Goal: Task Accomplishment & Management: Manage account settings

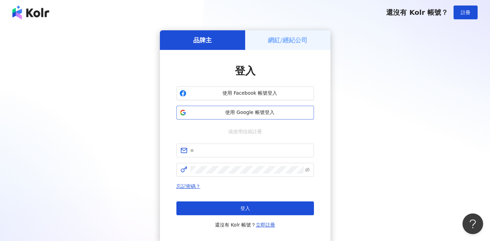
click at [275, 114] on span "使用 Google 帳號登入" at bounding box center [250, 112] width 122 height 7
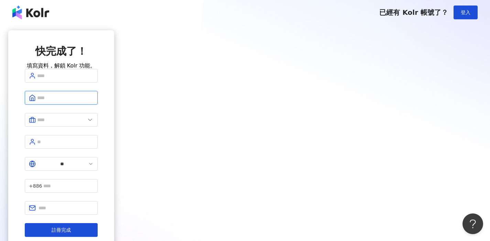
click at [94, 102] on input "text" at bounding box center [65, 98] width 56 height 8
click at [85, 124] on input "text" at bounding box center [61, 120] width 48 height 8
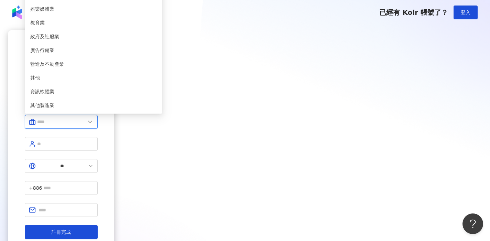
click at [85, 126] on input "text" at bounding box center [61, 122] width 48 height 8
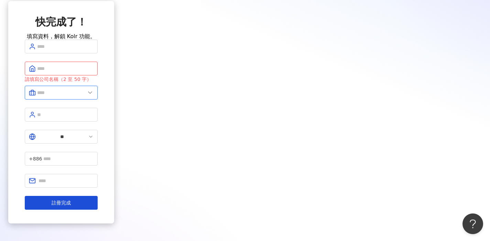
scroll to position [28, 0]
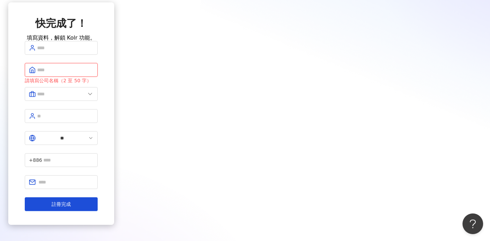
click at [94, 74] on input "text" at bounding box center [65, 70] width 56 height 8
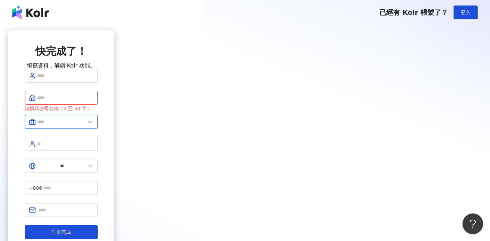
click at [85, 126] on input "text" at bounding box center [61, 122] width 48 height 8
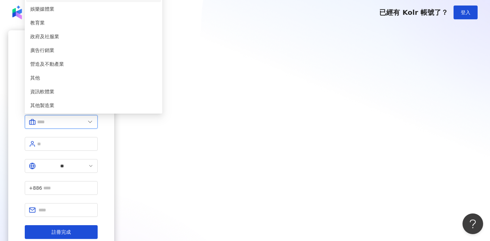
scroll to position [38, 0]
type input "*****"
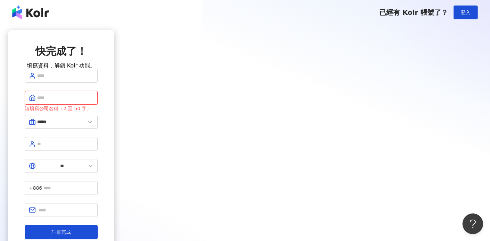
click at [94, 102] on input "text" at bounding box center [65, 98] width 56 height 8
click at [94, 80] on input "text" at bounding box center [65, 76] width 56 height 8
type input "**********"
click at [94, 102] on input "text" at bounding box center [65, 98] width 56 height 8
click at [98, 151] on span at bounding box center [61, 144] width 73 height 14
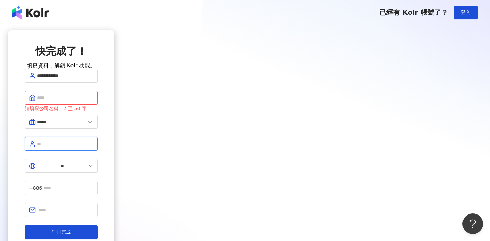
click at [94, 148] on input "text" at bounding box center [65, 144] width 56 height 8
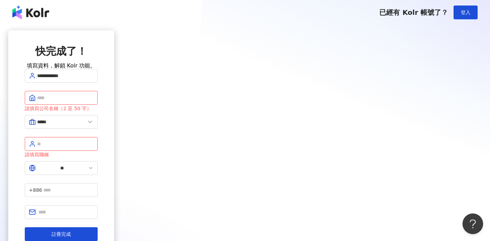
click at [31, 12] on img at bounding box center [30, 13] width 37 height 14
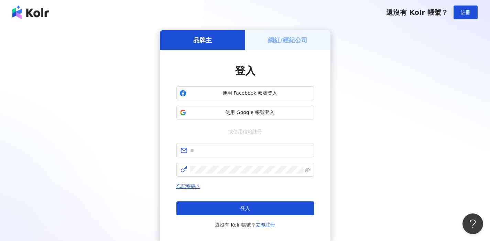
click at [282, 40] on h5 "網紅/經紀公司" at bounding box center [288, 40] width 40 height 9
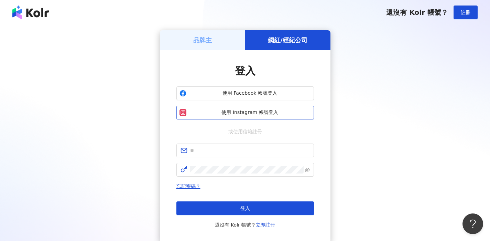
click at [271, 112] on span "使用 Instagram 帳號登入" at bounding box center [250, 112] width 122 height 7
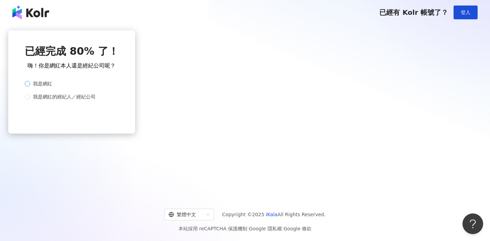
click at [116, 87] on label "我是網紅" at bounding box center [70, 84] width 91 height 8
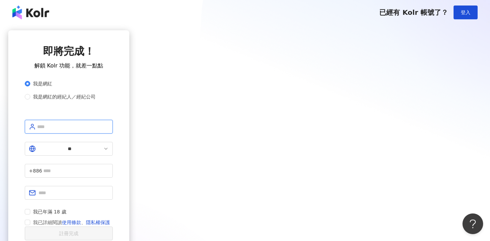
click at [109, 130] on input "text" at bounding box center [73, 127] width 72 height 8
type input "**********"
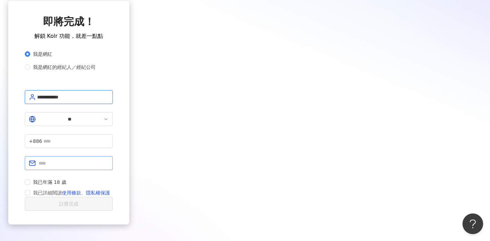
scroll to position [31, 0]
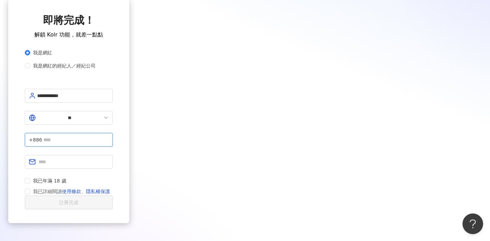
click at [109, 136] on input "text" at bounding box center [75, 140] width 65 height 8
type input "**********"
click at [109, 158] on input "text" at bounding box center [74, 162] width 70 height 8
type input "**********"
click at [69, 177] on span "我已年滿 18 歲" at bounding box center [49, 181] width 39 height 8
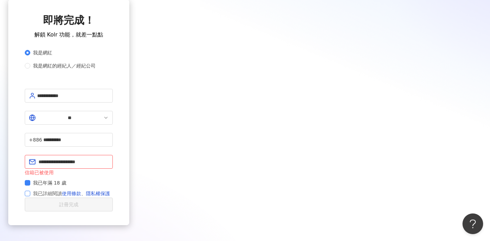
click at [113, 189] on span "我已詳細閱讀 使用條款 、 隱私權保護" at bounding box center [71, 193] width 83 height 8
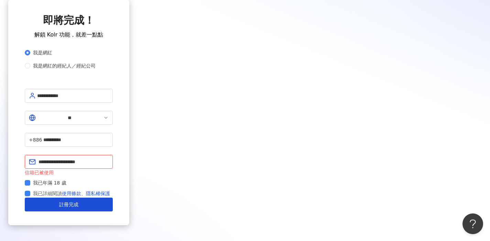
click at [109, 158] on input "**********" at bounding box center [74, 162] width 70 height 8
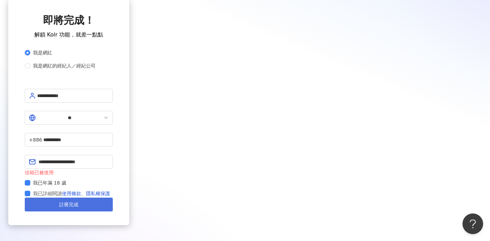
click at [113, 198] on button "註冊完成" at bounding box center [69, 205] width 88 height 14
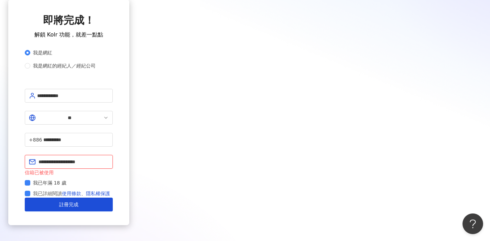
click at [109, 158] on input "**********" at bounding box center [74, 162] width 70 height 8
drag, startPoint x: 256, startPoint y: 156, endPoint x: 255, endPoint y: 162, distance: 7.0
click at [113, 162] on div "**********" at bounding box center [69, 165] width 88 height 21
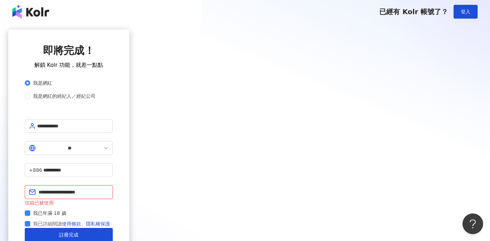
scroll to position [0, 0]
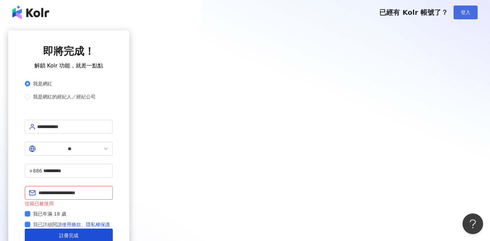
click at [458, 15] on button "登入" at bounding box center [466, 13] width 24 height 14
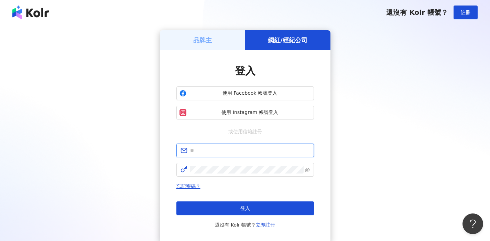
click at [254, 152] on input "text" at bounding box center [250, 151] width 120 height 8
type input "**********"
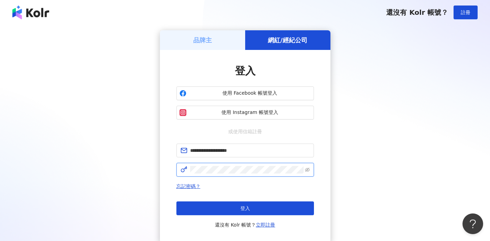
click button "登入" at bounding box center [246, 208] width 138 height 14
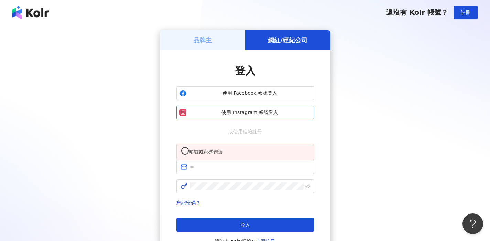
click at [278, 116] on span "使用 Instagram 帳號登入" at bounding box center [250, 112] width 122 height 7
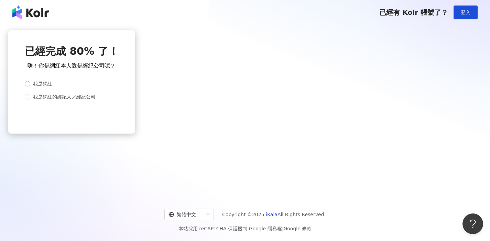
click at [116, 86] on label "我是網紅" at bounding box center [70, 84] width 91 height 8
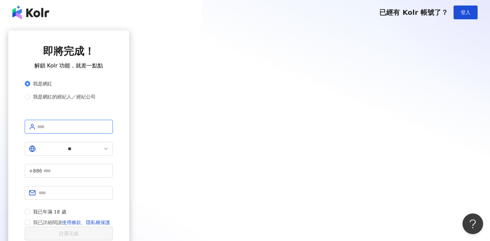
click at [109, 130] on input "text" at bounding box center [73, 127] width 72 height 8
type input "**********"
click at [109, 167] on input "text" at bounding box center [75, 171] width 65 height 8
type input "**********"
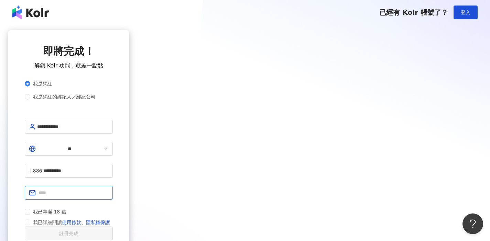
click at [109, 189] on input "text" at bounding box center [74, 193] width 70 height 8
type input "**********"
click at [113, 192] on form "**********" at bounding box center [69, 180] width 88 height 120
click at [109, 189] on input "**********" at bounding box center [74, 193] width 70 height 8
drag, startPoint x: 271, startPoint y: 181, endPoint x: 160, endPoint y: 185, distance: 110.9
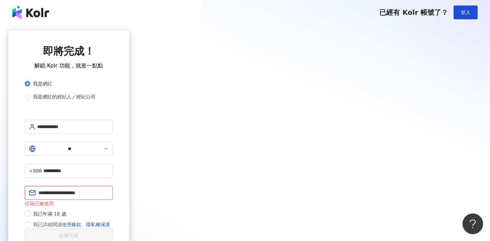
click at [129, 185] on div "**********" at bounding box center [68, 143] width 121 height 226
click at [109, 189] on input "text" at bounding box center [74, 193] width 70 height 8
type input "**********"
click at [113, 200] on form "**********" at bounding box center [69, 181] width 88 height 123
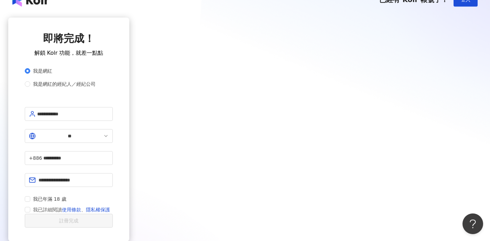
scroll to position [33, 0]
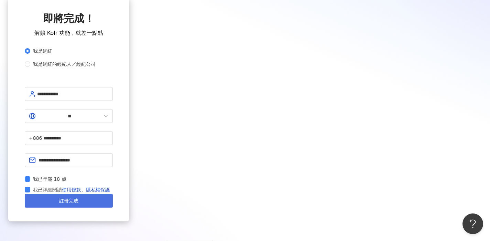
click at [113, 205] on button "註冊完成" at bounding box center [69, 201] width 88 height 14
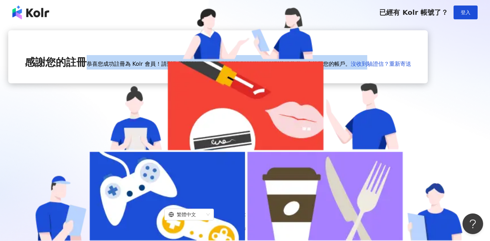
drag, startPoint x: 225, startPoint y: 175, endPoint x: 171, endPoint y: 156, distance: 57.2
click at [171, 83] on div "感謝您的註冊 恭喜您成功註冊為 Kolr 會員！請到您的 ian880527@kimo.com 信箱收信，來啟動您的帳戶。 沒收到驗證信？重新寄送" at bounding box center [218, 56] width 420 height 53
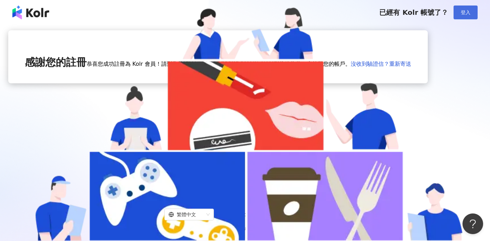
click at [464, 16] on button "登入" at bounding box center [466, 13] width 24 height 14
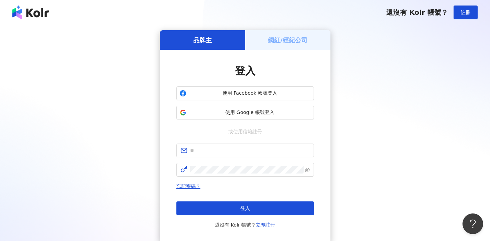
click at [282, 45] on div "網紅/經紀公司" at bounding box center [287, 40] width 85 height 20
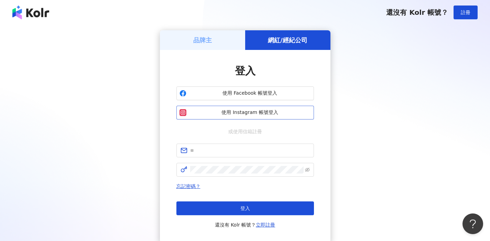
click at [250, 115] on span "使用 Instagram 帳號登入" at bounding box center [250, 112] width 122 height 7
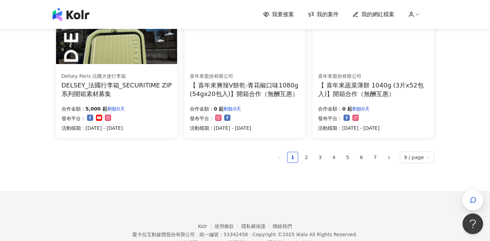
scroll to position [470, 0]
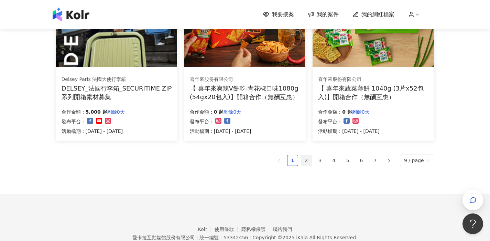
click at [310, 160] on link "2" at bounding box center [306, 160] width 10 height 10
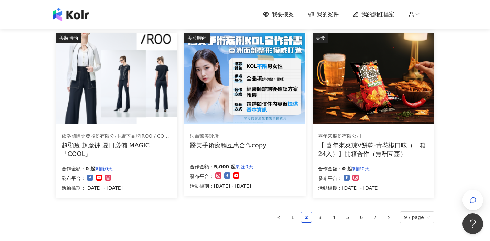
scroll to position [421, 0]
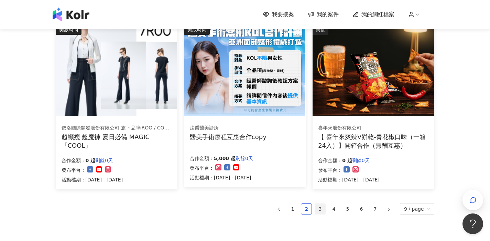
click at [319, 211] on link "3" at bounding box center [320, 209] width 10 height 10
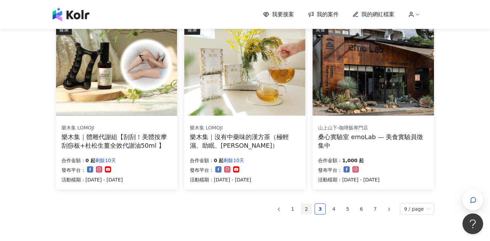
click at [308, 210] on link "2" at bounding box center [306, 209] width 10 height 10
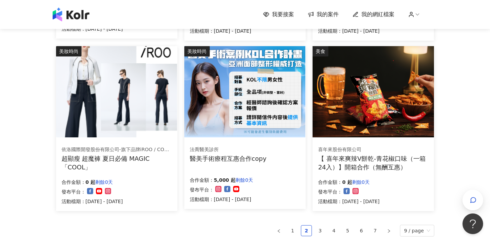
scroll to position [398, 0]
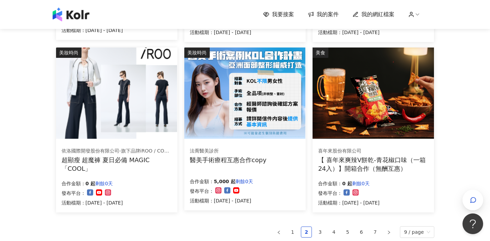
click at [263, 104] on img at bounding box center [244, 92] width 121 height 91
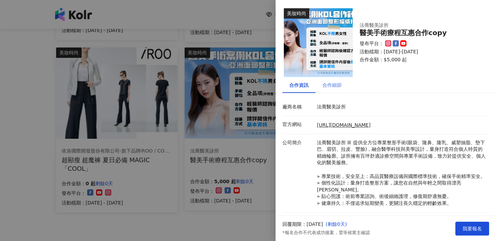
click at [343, 86] on div "合作細節" at bounding box center [331, 85] width 33 height 16
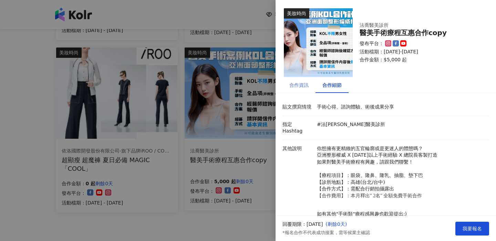
click at [295, 90] on div "合作資訊" at bounding box center [298, 85] width 33 height 16
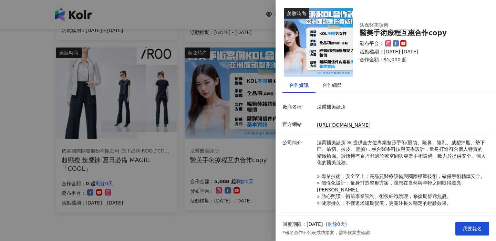
click at [178, 188] on div at bounding box center [248, 120] width 496 height 241
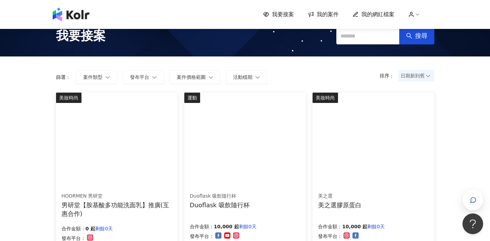
scroll to position [0, 0]
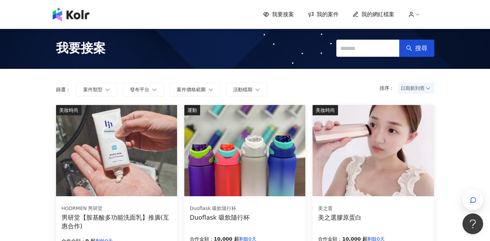
click at [410, 16] on div "我要接案 我的案件 我的網紅檔案" at bounding box center [348, 15] width 171 height 8
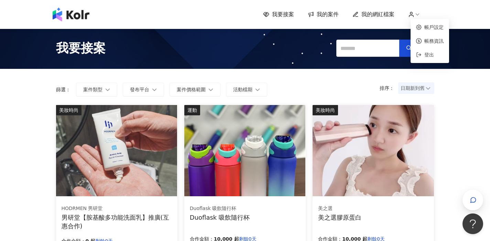
click at [415, 16] on icon at bounding box center [412, 14] width 6 height 6
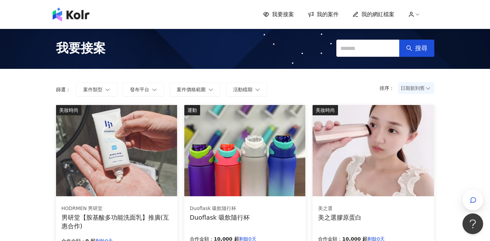
click at [415, 19] on div "我要接案 我的案件 我的網紅檔案" at bounding box center [245, 15] width 392 height 14
click at [415, 17] on icon at bounding box center [412, 14] width 6 height 6
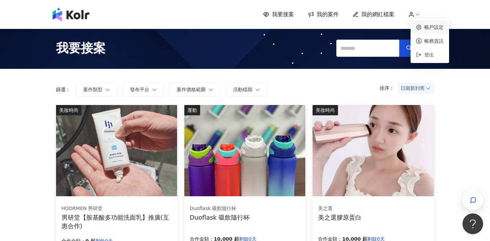
click at [425, 24] on link "帳戶設定" at bounding box center [434, 27] width 19 height 6
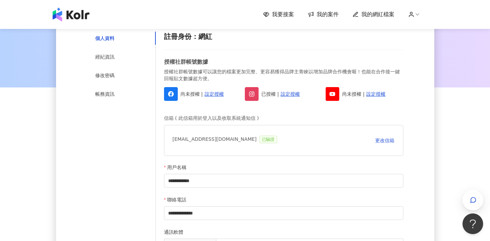
scroll to position [78, 0]
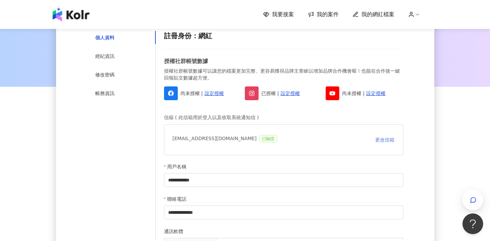
click at [391, 141] on span "更改信箱" at bounding box center [384, 140] width 19 height 6
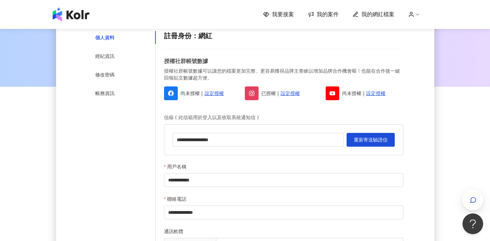
click at [268, 147] on div "**********" at bounding box center [284, 139] width 240 height 31
drag, startPoint x: 268, startPoint y: 141, endPoint x: 96, endPoint y: 141, distance: 171.7
click at [96, 141] on div "**********" at bounding box center [245, 208] width 317 height 354
type input "**********"
click at [358, 139] on span "重新寄送驗證信" at bounding box center [371, 140] width 34 height 6
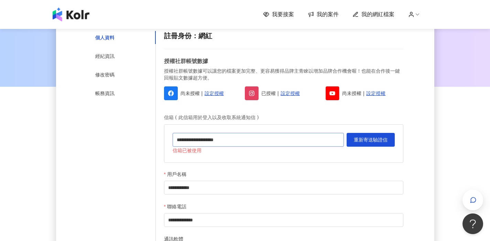
drag, startPoint x: 251, startPoint y: 142, endPoint x: 125, endPoint y: 142, distance: 126.3
click at [125, 142] on div "**********" at bounding box center [245, 212] width 317 height 362
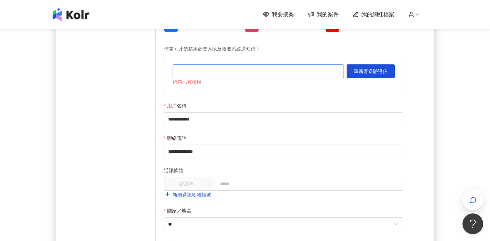
scroll to position [150, 0]
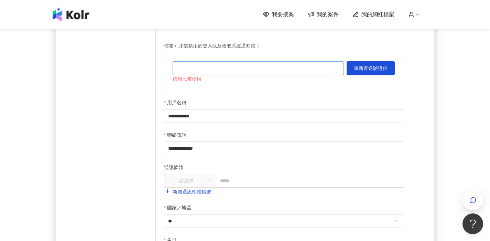
click at [227, 71] on input "text" at bounding box center [258, 68] width 171 height 14
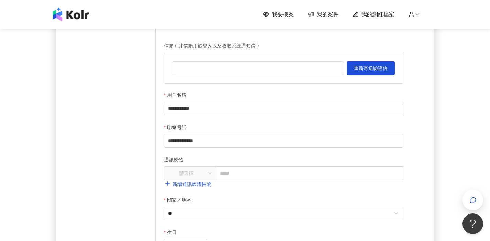
click at [317, 91] on div "信箱 ( 此信箱用於登入以及收取系統通知信 ) 信箱已被使用 重新寄送驗證信" at bounding box center [284, 65] width 240 height 52
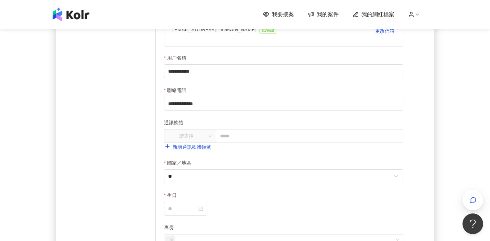
scroll to position [189, 0]
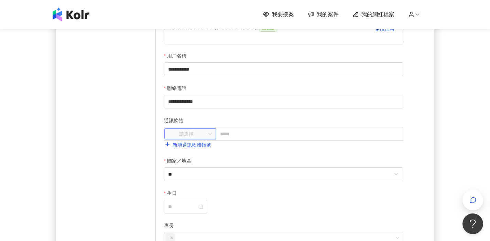
click at [206, 136] on input "search" at bounding box center [186, 134] width 39 height 10
click at [205, 145] on div "LINE" at bounding box center [190, 149] width 41 height 8
click at [252, 123] on div "通訊軟體" at bounding box center [284, 122] width 240 height 10
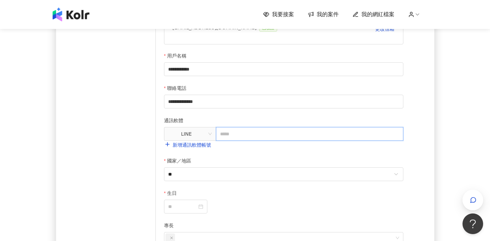
click at [247, 136] on input "text" at bounding box center [310, 134] width 188 height 14
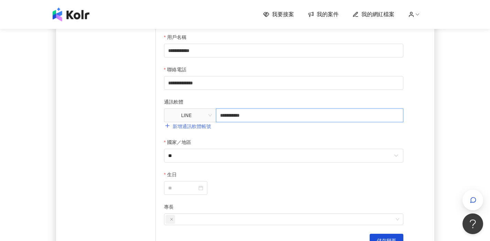
type input "**********"
click at [199, 126] on link "新增通訊軟體帳號" at bounding box center [187, 127] width 47 height 6
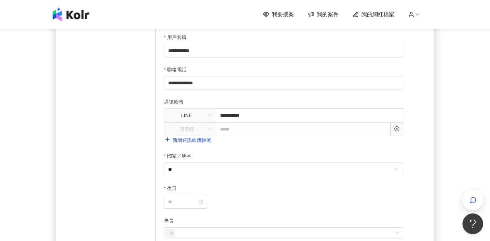
click at [203, 136] on div "**********" at bounding box center [284, 126] width 240 height 36
click at [203, 134] on input "search" at bounding box center [190, 129] width 43 height 11
click at [264, 142] on div "**********" at bounding box center [284, 126] width 240 height 36
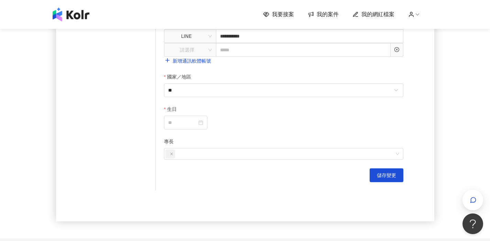
scroll to position [288, 0]
click at [186, 120] on input "生日" at bounding box center [182, 121] width 29 height 8
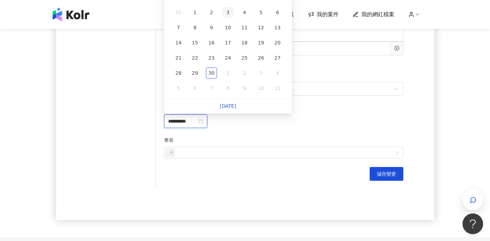
type input "**********"
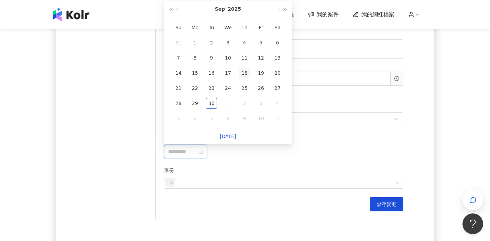
type input "**********"
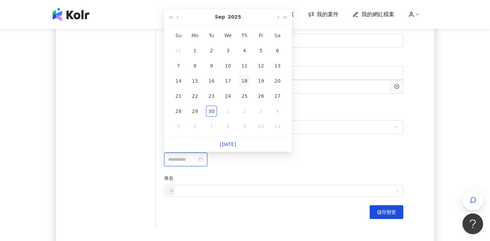
scroll to position [250, 0]
click at [234, 15] on button "2025" at bounding box center [234, 17] width 13 height 15
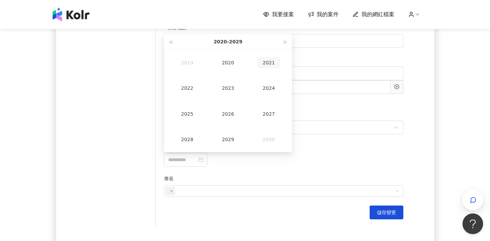
type input "**********"
click at [172, 42] on span "button" at bounding box center [170, 42] width 3 height 3
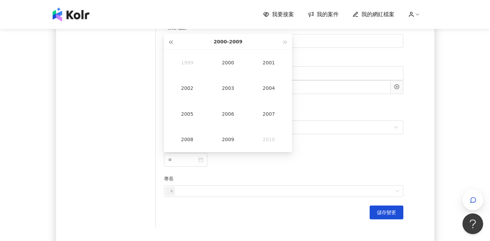
click at [172, 42] on span "button" at bounding box center [170, 42] width 3 height 3
type input "**********"
click at [282, 40] on button "button" at bounding box center [286, 41] width 8 height 15
type input "**********"
click at [231, 137] on div "1999" at bounding box center [227, 139] width 23 height 11
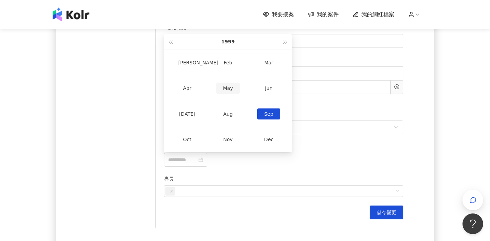
click at [228, 86] on div "May" at bounding box center [227, 88] width 23 height 11
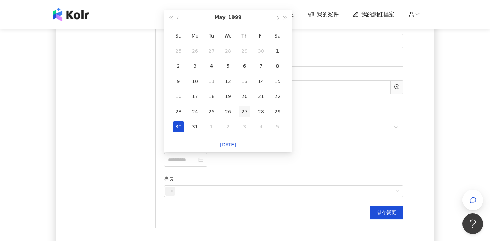
type input "**********"
click at [245, 110] on div "27" at bounding box center [244, 111] width 11 height 11
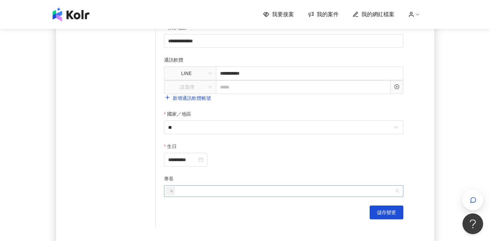
click at [210, 192] on div at bounding box center [281, 191] width 230 height 10
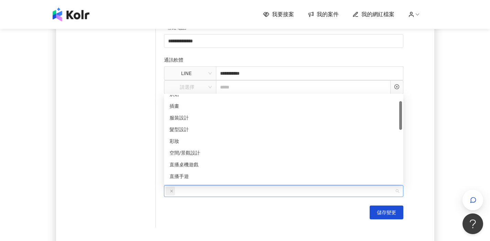
scroll to position [17, 0]
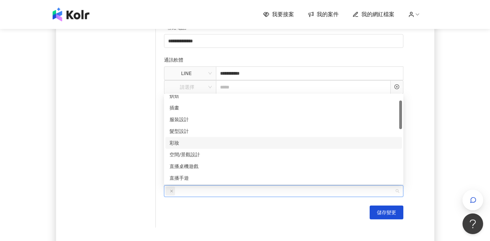
click at [211, 144] on div "彩妝" at bounding box center [284, 143] width 229 height 8
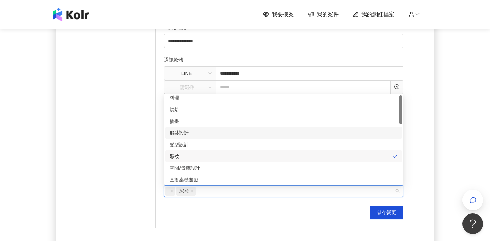
scroll to position [0, 0]
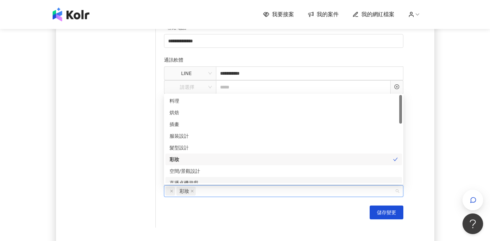
type input "*"
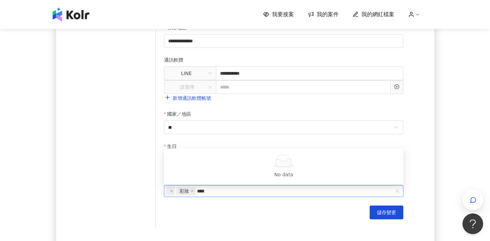
type input "**"
click at [271, 216] on div "儲存變更" at bounding box center [284, 212] width 240 height 14
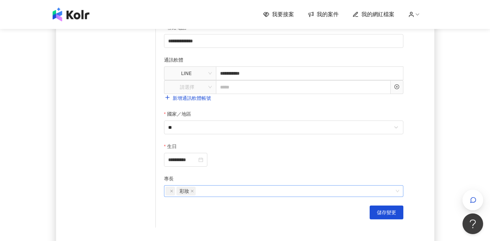
click at [217, 187] on div "彩妝" at bounding box center [281, 191] width 230 height 10
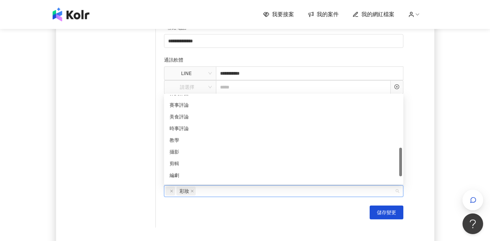
scroll to position [164, 0]
click at [211, 160] on div "剪輯" at bounding box center [284, 160] width 229 height 8
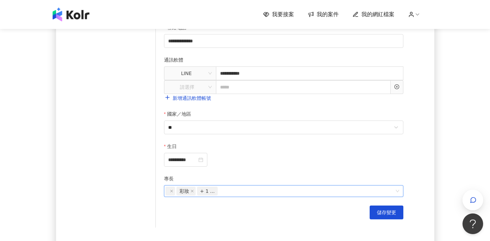
click at [232, 191] on div "彩妝 + 1 ..." at bounding box center [281, 191] width 230 height 10
click at [227, 193] on div "彩妝 + 1 ..." at bounding box center [281, 191] width 230 height 10
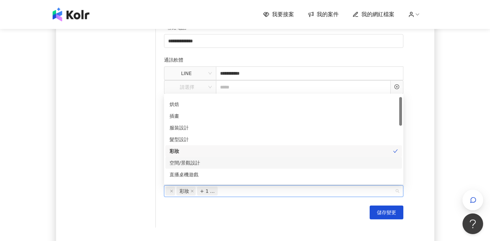
scroll to position [9, 0]
click at [247, 235] on div "**********" at bounding box center [245, 34] width 379 height 450
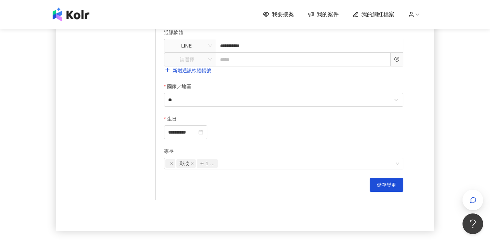
scroll to position [305, 0]
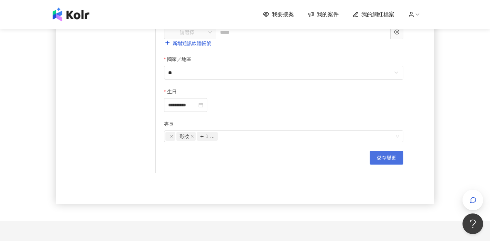
click at [387, 156] on span "儲存變更" at bounding box center [386, 158] width 19 height 6
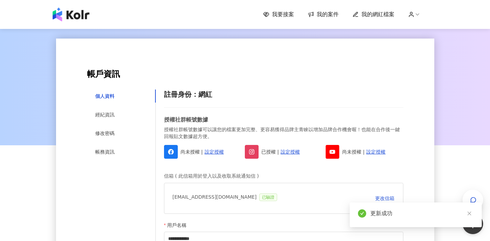
scroll to position [13, 0]
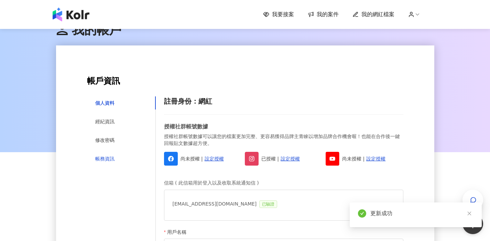
click at [105, 159] on div "帳務資訊" at bounding box center [104, 159] width 19 height 8
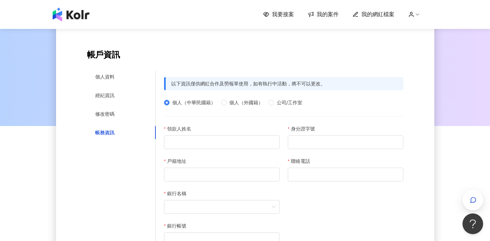
scroll to position [19, 0]
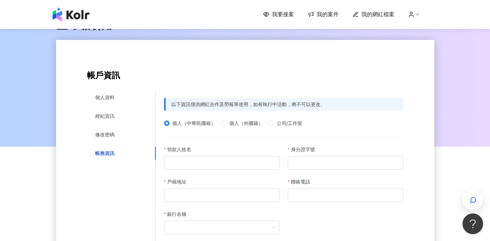
click at [329, 9] on div "我要接案 我的案件 我的網紅檔案" at bounding box center [245, 15] width 392 height 14
click at [320, 14] on span "我的案件" at bounding box center [328, 15] width 22 height 8
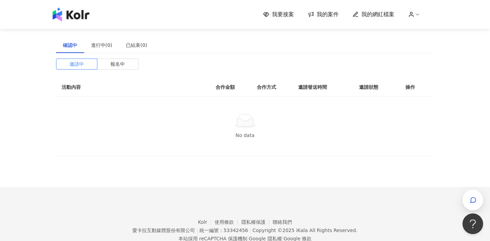
click at [286, 13] on span "我要接案" at bounding box center [283, 15] width 22 height 8
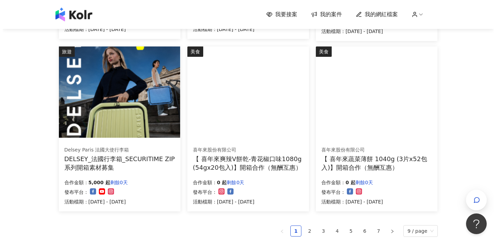
scroll to position [401, 0]
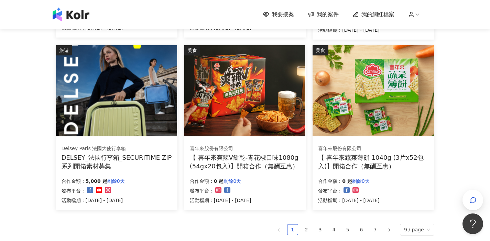
click at [134, 94] on img at bounding box center [116, 90] width 121 height 91
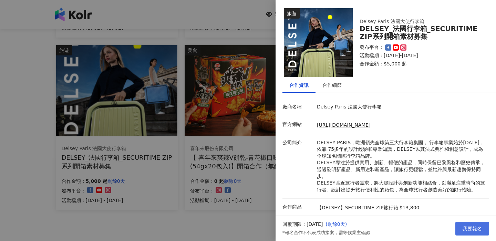
click at [467, 224] on button "我要報名" at bounding box center [472, 229] width 34 height 14
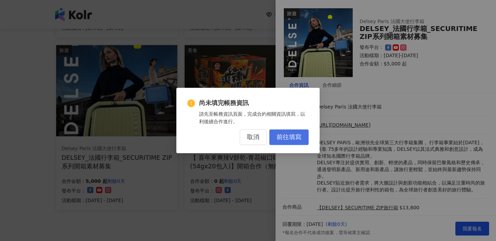
click at [281, 141] on button "前往填寫" at bounding box center [288, 136] width 39 height 15
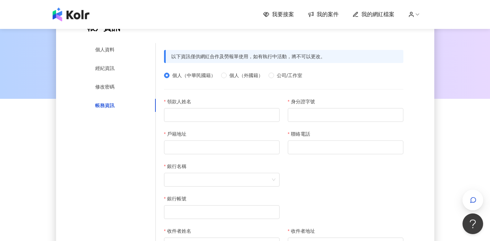
scroll to position [80, 0]
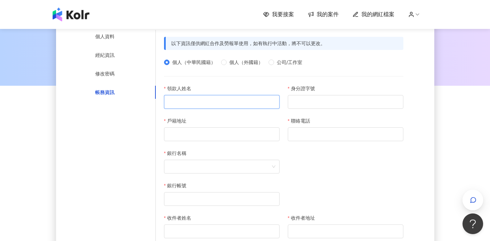
click at [217, 103] on input "領款人姓名" at bounding box center [222, 102] width 116 height 14
type input "***"
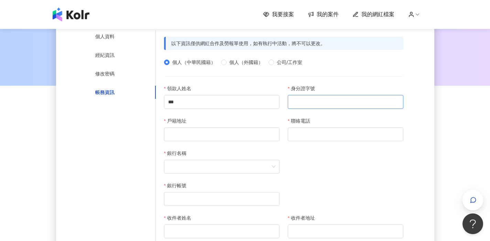
click at [325, 98] on input "身分證字號" at bounding box center [346, 102] width 116 height 14
type input "**********"
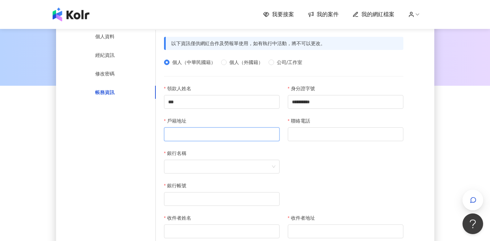
click at [246, 134] on input "戶籍地址" at bounding box center [222, 134] width 116 height 14
type input "*"
type input "**********"
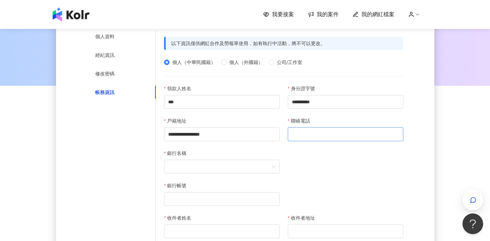
click at [325, 133] on input "聯絡電話" at bounding box center [346, 134] width 116 height 14
type input "**********"
click at [207, 167] on span at bounding box center [221, 166] width 107 height 13
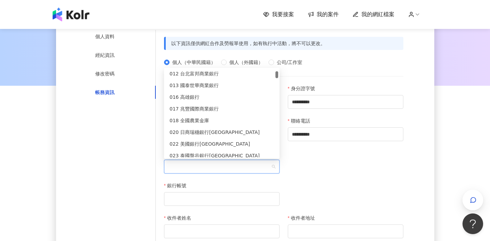
scroll to position [96, 0]
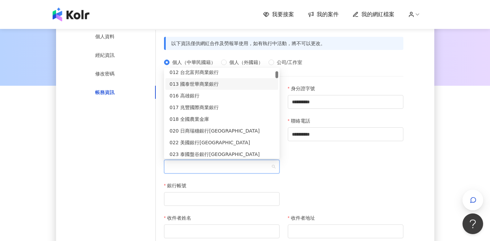
click at [214, 83] on div "013 國泰世華商業銀行" at bounding box center [222, 84] width 105 height 8
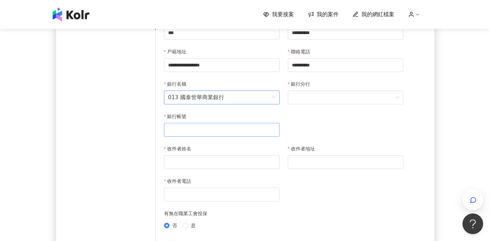
scroll to position [149, 0]
click at [223, 160] on input "收件者姓名" at bounding box center [222, 162] width 116 height 14
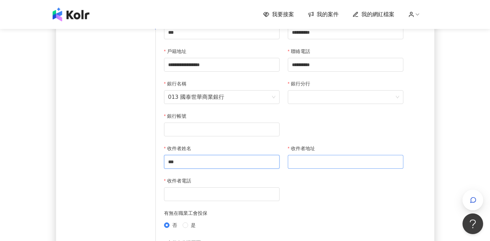
type input "***"
click at [316, 163] on input "收件者地址" at bounding box center [346, 162] width 116 height 14
drag, startPoint x: 169, startPoint y: 66, endPoint x: 246, endPoint y: 68, distance: 77.5
click at [246, 68] on input "**********" at bounding box center [222, 65] width 116 height 14
click at [304, 167] on input "收件者地址" at bounding box center [346, 162] width 116 height 14
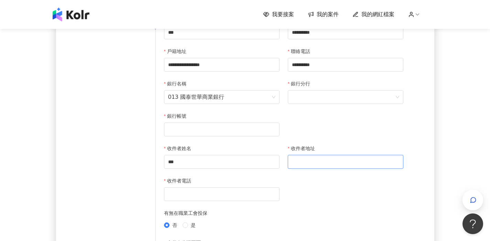
paste input "**********"
type input "**********"
click at [191, 131] on input "銀行帳號" at bounding box center [222, 130] width 116 height 14
click at [208, 192] on input "收件者電話" at bounding box center [222, 194] width 116 height 14
type input "**********"
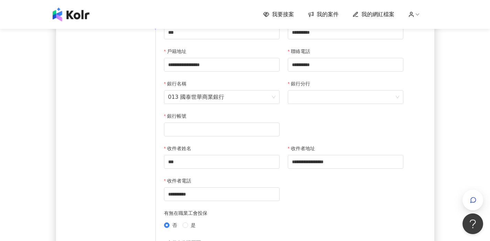
click at [200, 139] on div "銀行帳號" at bounding box center [222, 128] width 124 height 32
click at [202, 137] on div "銀行帳號" at bounding box center [222, 128] width 124 height 32
click at [204, 134] on input "銀行帳號" at bounding box center [222, 130] width 116 height 14
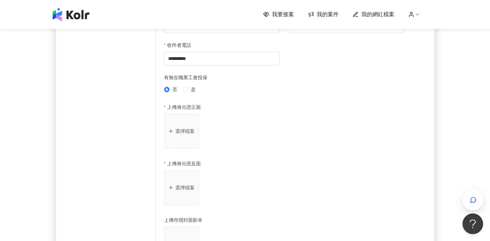
scroll to position [284, 0]
click at [171, 117] on button "選擇檔案" at bounding box center [181, 131] width 35 height 35
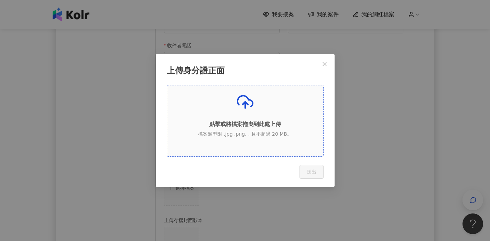
click at [253, 137] on div "點擊或將檔案拖曳到此處上傳 檔案類型限 .jpg .png.，且不超過 20 MB。" at bounding box center [245, 118] width 156 height 49
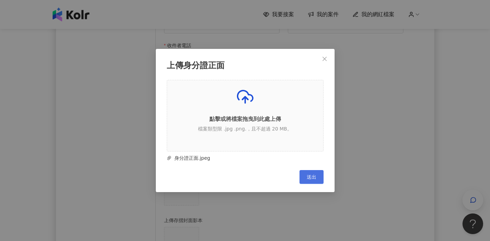
click at [313, 176] on span "送出" at bounding box center [312, 177] width 10 height 6
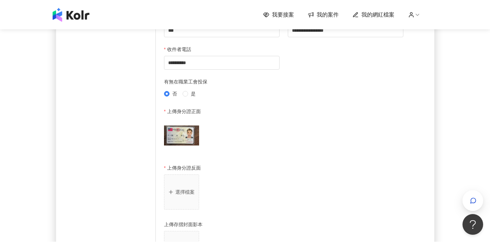
scroll to position [279, 0]
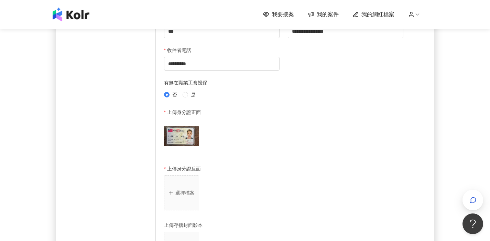
click at [184, 188] on button "選擇檔案" at bounding box center [181, 192] width 35 height 35
click at [184, 188] on div "選擇檔案 上傳身分證反面 點擊或將檔案拖曳到此處上傳 檔案類型限 .jpg .png.，且不超過 20 MB。 Cancel 送出" at bounding box center [284, 194] width 240 height 38
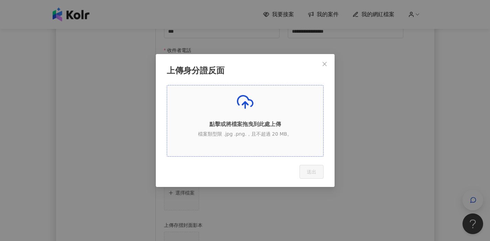
click at [256, 149] on span "點擊或將檔案拖曳到此處上傳 檔案類型限 .jpg .png.，且不超過 20 MB。" at bounding box center [245, 120] width 156 height 71
click at [273, 120] on p "點擊或將檔案拖曳到此處上傳" at bounding box center [245, 124] width 156 height 8
click at [262, 116] on div "點擊或將檔案拖曳到此處上傳 檔案類型限 .jpg .png.，且不超過 20 MB。" at bounding box center [245, 118] width 156 height 49
click at [252, 145] on span "點擊或將檔案拖曳到此處上傳 檔案類型限 .jpg .png.，且不超過 20 MB。" at bounding box center [245, 121] width 156 height 71
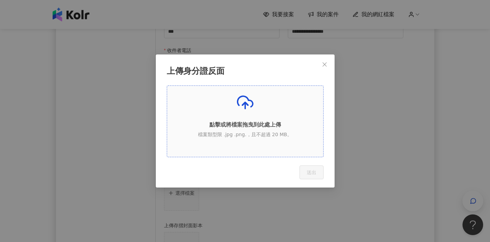
click at [245, 108] on line at bounding box center [245, 105] width 0 height 6
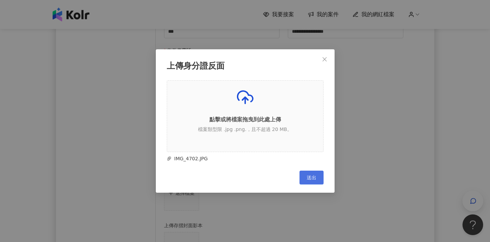
click at [315, 181] on button "送出" at bounding box center [312, 177] width 24 height 14
click at [315, 181] on div "上傳身分證反面 點擊或將檔案拖曳到此處上傳 檔案類型限 .jpg .png.，且不超過 20 MB。 IMG_4702.JPG Cancel 送出" at bounding box center [245, 121] width 490 height 242
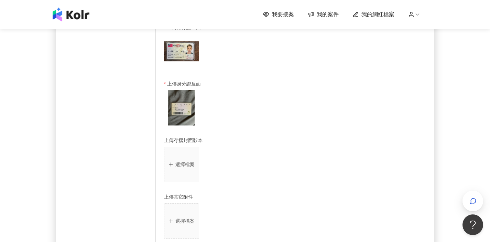
click at [278, 161] on div "選擇檔案" at bounding box center [284, 166] width 240 height 38
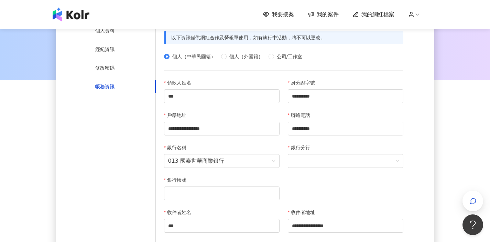
scroll to position [83, 0]
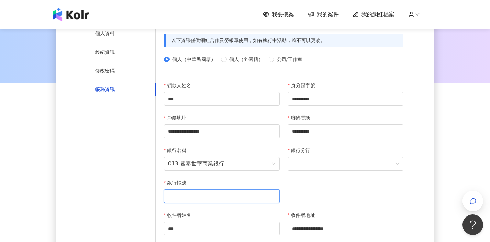
click at [237, 197] on input "銀行帳號" at bounding box center [222, 196] width 116 height 14
type input "*"
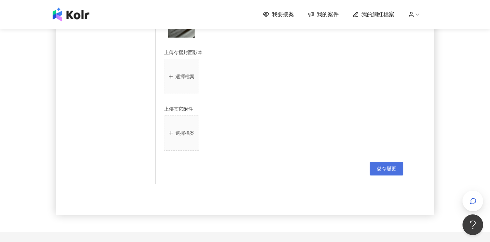
type input "**********"
click at [394, 169] on span "儲存變更" at bounding box center [386, 169] width 19 height 6
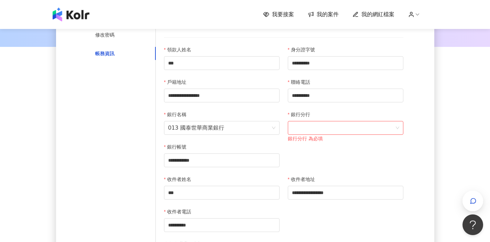
scroll to position [116, 0]
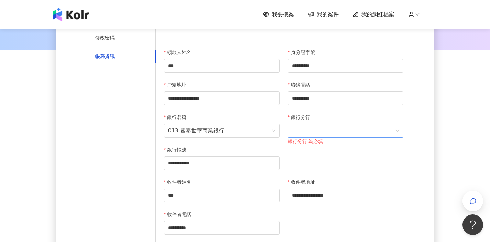
click at [322, 133] on span at bounding box center [345, 130] width 107 height 13
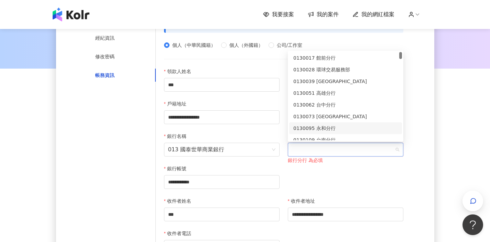
scroll to position [100, 0]
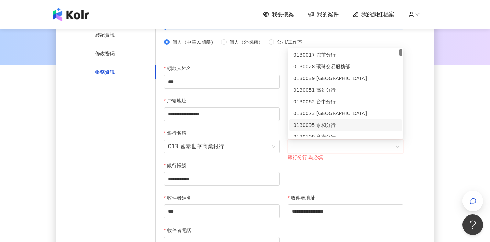
click at [385, 168] on div "**********" at bounding box center [284, 128] width 248 height 129
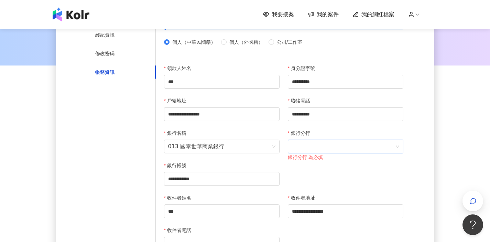
click at [374, 147] on span at bounding box center [345, 146] width 107 height 13
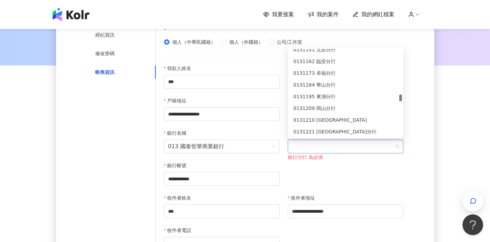
scroll to position [1036, 0]
click at [343, 118] on div "0131210 臨沂分行" at bounding box center [346, 119] width 105 height 8
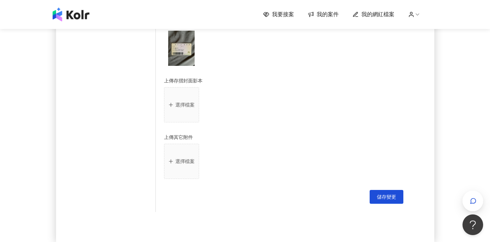
scroll to position [427, 0]
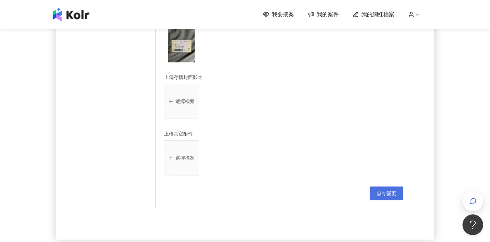
click at [386, 200] on button "儲存變更" at bounding box center [387, 193] width 34 height 14
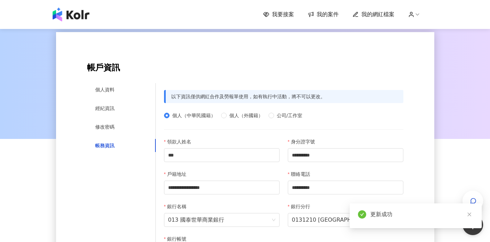
scroll to position [0, 0]
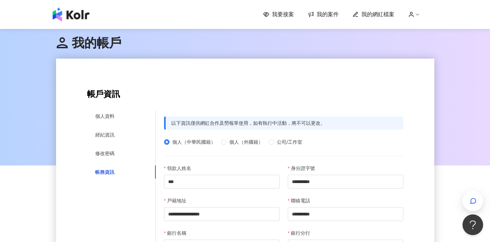
click at [283, 15] on span "我要接案" at bounding box center [283, 15] width 22 height 8
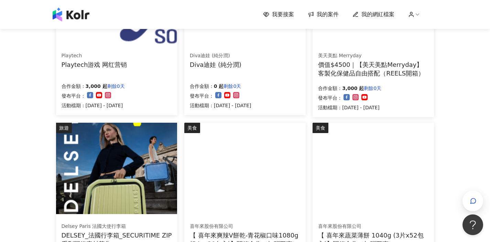
scroll to position [378, 0]
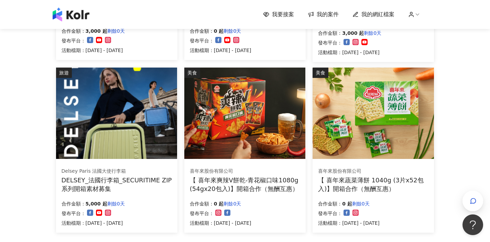
click at [139, 128] on img at bounding box center [116, 112] width 121 height 91
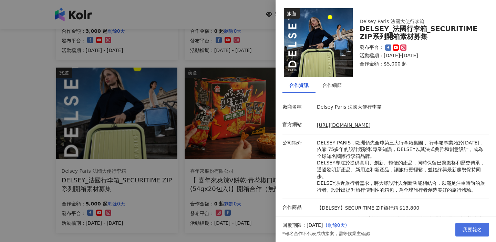
click at [474, 231] on span "我要報名" at bounding box center [471, 229] width 19 height 6
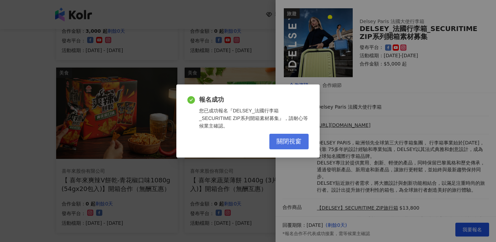
click at [293, 138] on span "關閉視窗" at bounding box center [288, 142] width 25 height 8
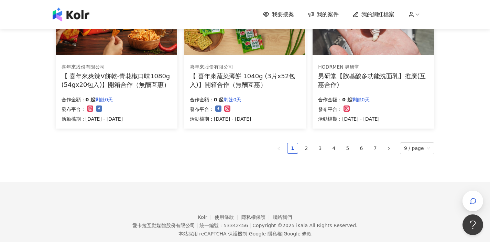
scroll to position [451, 0]
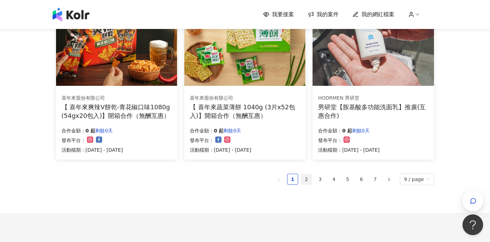
click at [306, 181] on link "2" at bounding box center [306, 179] width 10 height 10
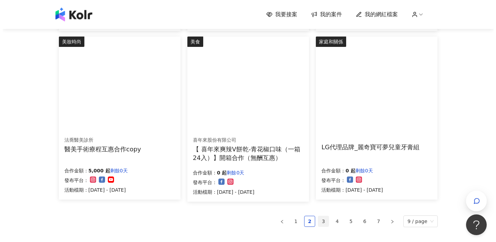
scroll to position [415, 0]
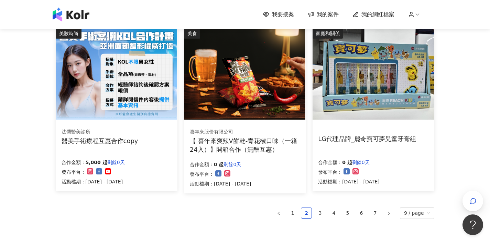
click at [150, 136] on div "法喬醫美診所 醫美手術療程互惠合作copy" at bounding box center [117, 136] width 110 height 17
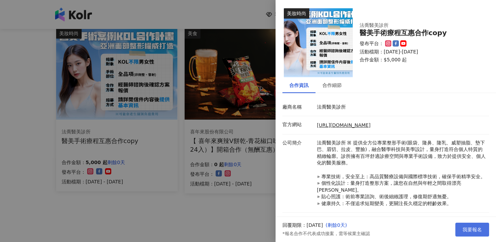
click at [476, 224] on button "我要報名" at bounding box center [472, 229] width 34 height 14
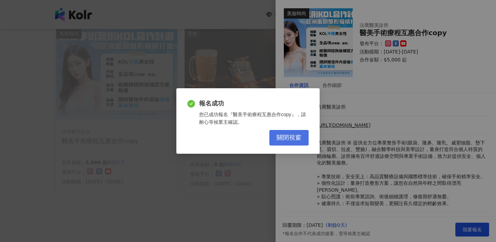
click at [299, 136] on span "關閉視窗" at bounding box center [288, 138] width 25 height 8
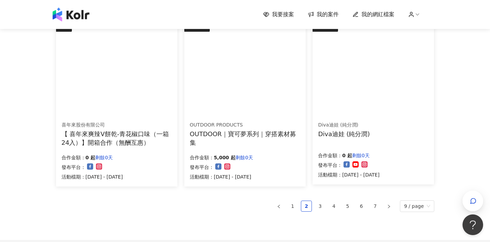
scroll to position [443, 0]
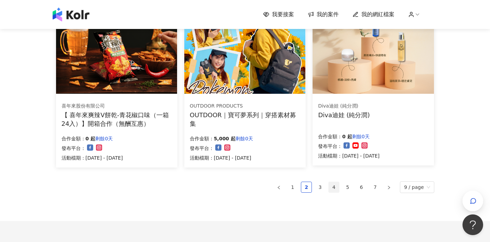
click at [333, 188] on link "4" at bounding box center [334, 187] width 10 height 10
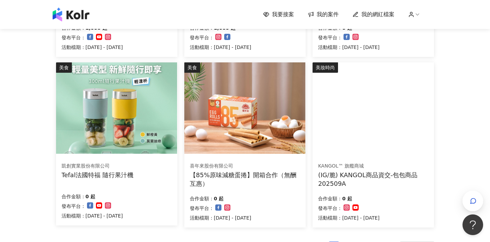
scroll to position [397, 0]
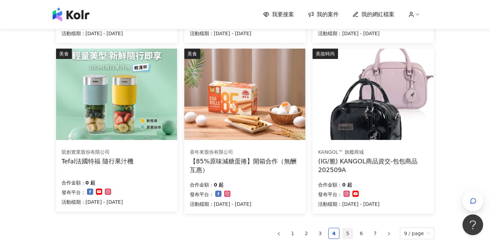
click at [349, 231] on link "5" at bounding box center [348, 233] width 10 height 10
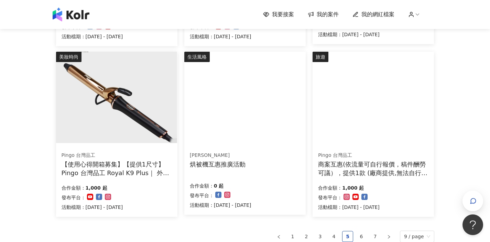
scroll to position [417, 0]
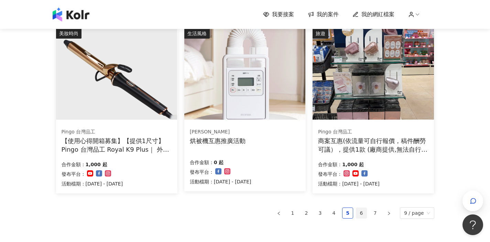
click at [363, 210] on link "6" at bounding box center [362, 213] width 10 height 10
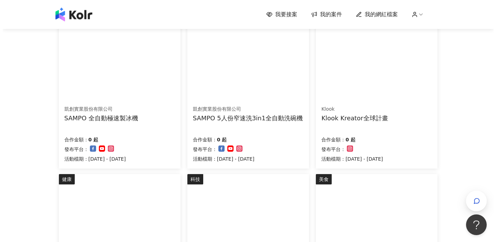
scroll to position [269, 0]
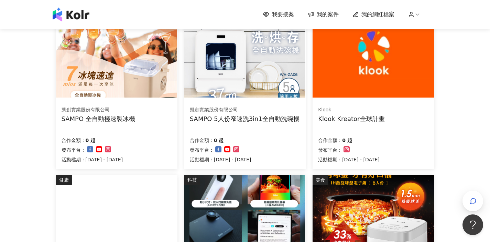
click at [366, 113] on div "Klook Klook Kreator全球計畫" at bounding box center [351, 114] width 66 height 17
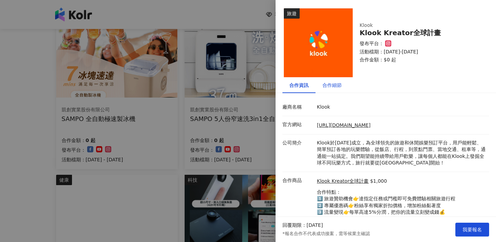
click at [329, 82] on div "合作細節" at bounding box center [331, 85] width 19 height 8
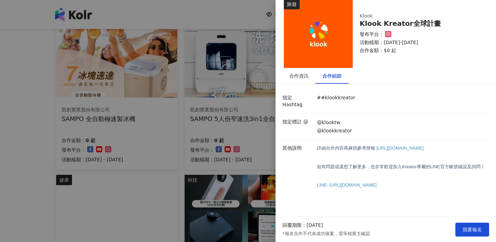
scroll to position [10, 0]
click at [205, 125] on div at bounding box center [248, 121] width 496 height 242
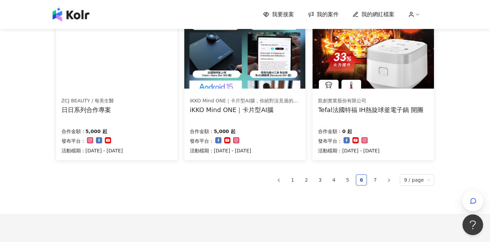
scroll to position [478, 0]
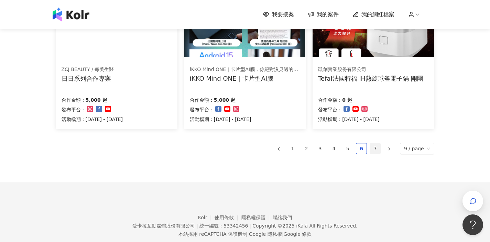
click at [376, 147] on link "7" at bounding box center [375, 148] width 10 height 10
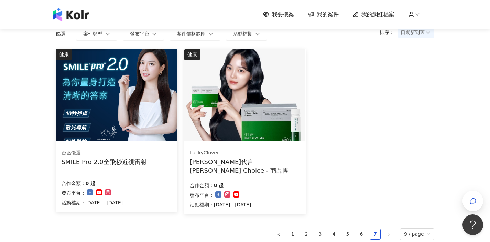
scroll to position [57, 0]
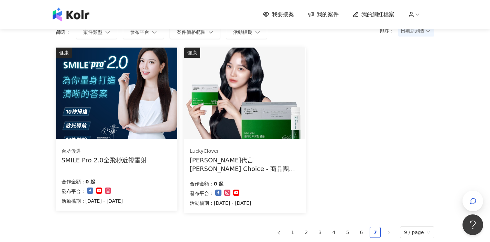
click at [119, 112] on img at bounding box center [116, 92] width 121 height 91
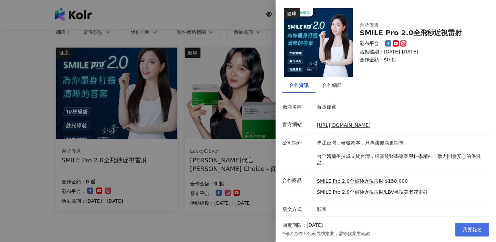
click at [468, 231] on span "我要報名" at bounding box center [471, 229] width 19 height 6
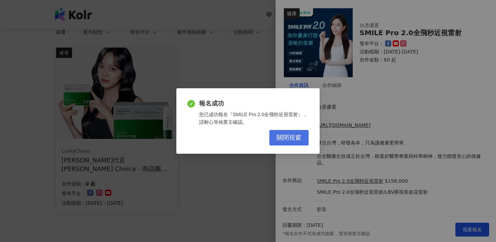
click at [288, 139] on span "關閉視窗" at bounding box center [288, 138] width 25 height 8
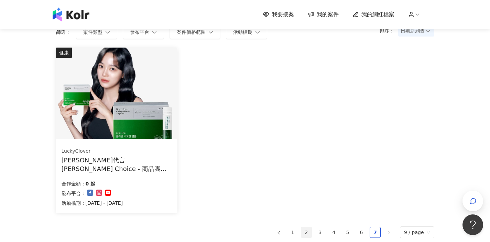
click at [312, 232] on link "2" at bounding box center [306, 232] width 10 height 10
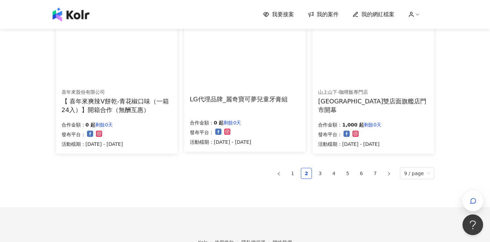
scroll to position [449, 0]
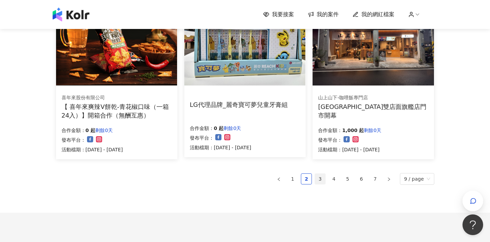
click at [322, 181] on link "3" at bounding box center [320, 178] width 10 height 10
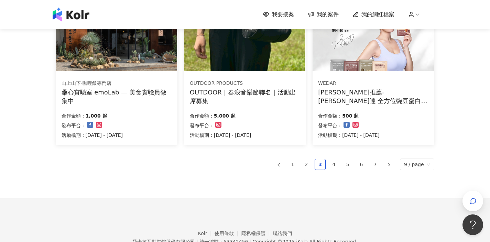
scroll to position [471, 0]
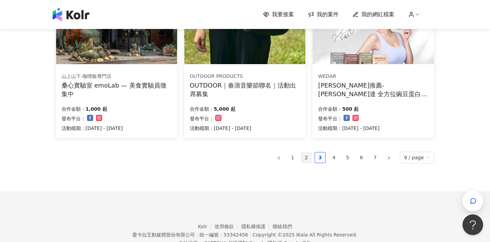
click at [307, 157] on link "2" at bounding box center [306, 157] width 10 height 10
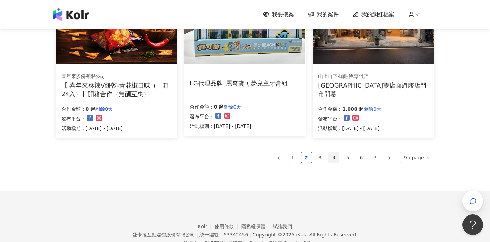
click at [336, 158] on link "4" at bounding box center [334, 157] width 10 height 10
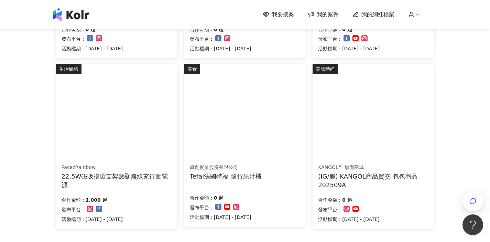
scroll to position [498, 0]
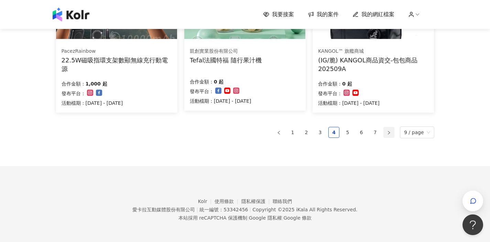
click at [391, 133] on icon "right" at bounding box center [389, 132] width 4 height 4
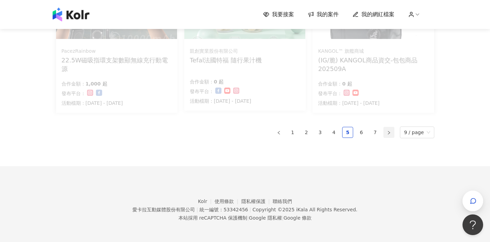
click at [391, 133] on icon "right" at bounding box center [389, 132] width 4 height 4
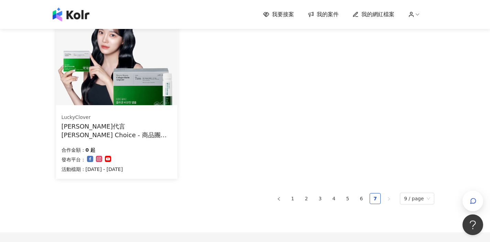
scroll to position [95, 0]
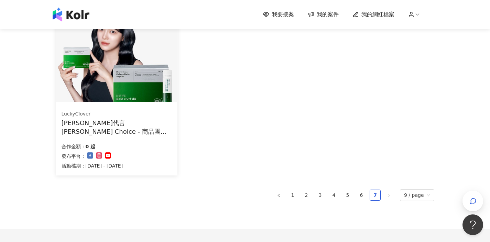
click at [299, 194] on ul "1 2 3 4 5 6 7 9 / page" at bounding box center [245, 195] width 379 height 12
click at [294, 194] on link "1" at bounding box center [293, 195] width 10 height 10
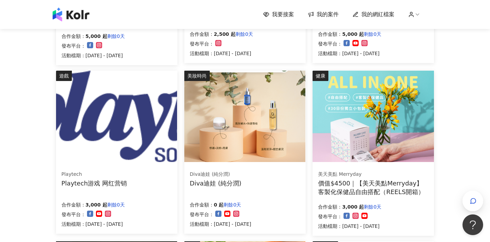
scroll to position [207, 0]
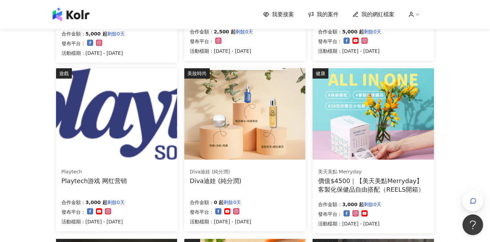
click at [383, 181] on div "價值$4500｜【美天美點Merryday】客製化保健品自由搭配（REELS開箱）" at bounding box center [373, 184] width 110 height 17
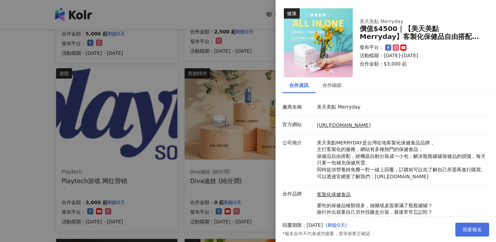
click at [468, 227] on span "我要報名" at bounding box center [471, 229] width 19 height 6
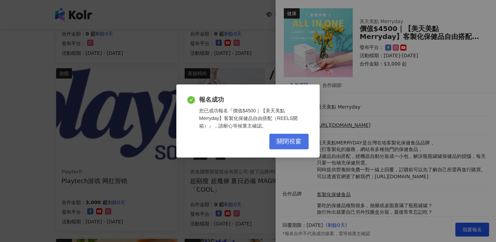
click at [288, 145] on button "關閉視窗" at bounding box center [288, 141] width 39 height 15
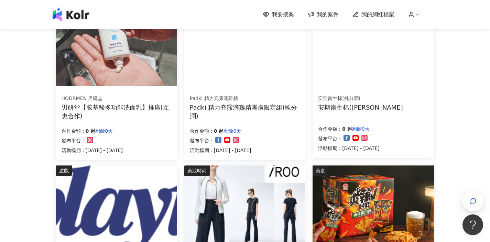
scroll to position [83, 0]
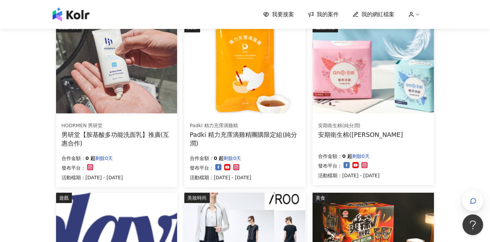
click at [380, 14] on span "我的網紅檔案" at bounding box center [378, 15] width 33 height 8
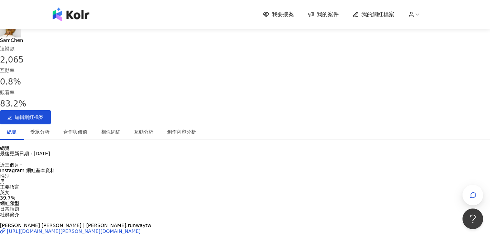
click at [134, 190] on div "英文" at bounding box center [245, 193] width 490 height 6
click at [51, 110] on button "編輯網紅檔案" at bounding box center [25, 117] width 51 height 14
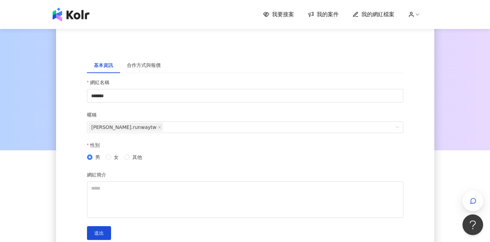
scroll to position [1, 0]
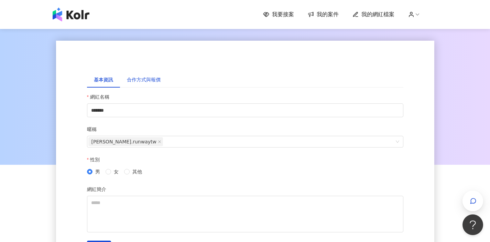
drag, startPoint x: 149, startPoint y: 81, endPoint x: 149, endPoint y: 85, distance: 4.1
click at [149, 81] on div "合作方式與報價" at bounding box center [144, 80] width 34 height 8
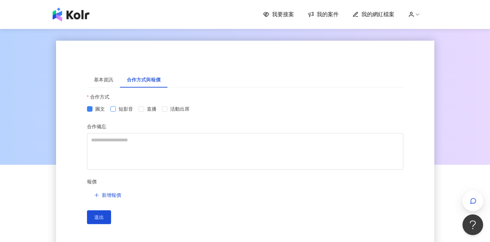
click at [113, 112] on span at bounding box center [113, 109] width 6 height 6
drag, startPoint x: 113, startPoint y: 199, endPoint x: 129, endPoint y: 212, distance: 20.7
click at [129, 212] on form "合作方式 圖文 短影音 直播 活動出席 合作備忘 報價 新增報價 送出" at bounding box center [245, 158] width 317 height 131
click at [101, 220] on button "送出" at bounding box center [99, 217] width 24 height 14
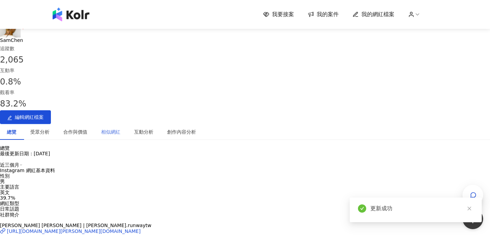
click at [127, 124] on div "相似網紅" at bounding box center [110, 132] width 33 height 16
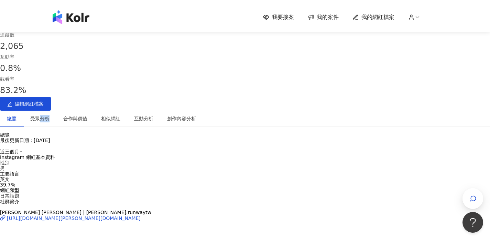
scroll to position [0, 0]
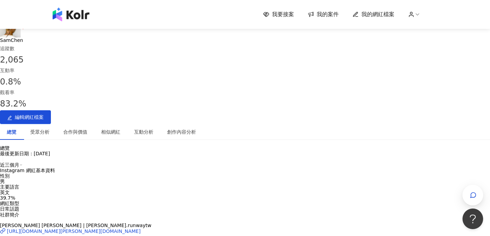
click at [419, 18] on div "我要接案 我的案件 我的網紅檔案" at bounding box center [348, 15] width 171 height 8
click at [420, 16] on icon at bounding box center [418, 14] width 6 height 6
click at [428, 42] on link "帳務資訊" at bounding box center [434, 41] width 19 height 6
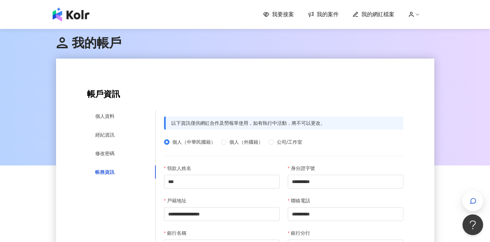
scroll to position [25, 0]
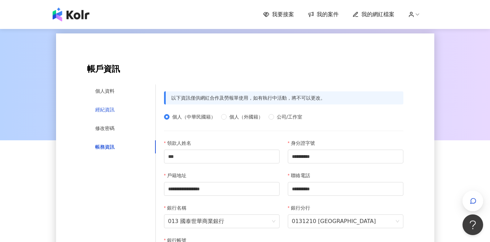
click at [112, 109] on div "經紀資訊" at bounding box center [104, 110] width 19 height 8
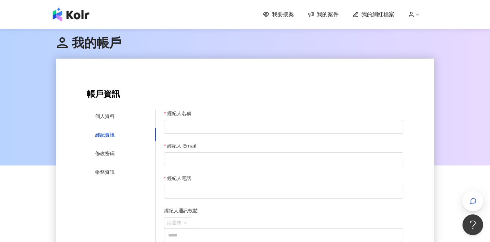
click at [114, 108] on div "**********" at bounding box center [245, 233] width 317 height 289
click at [109, 111] on div "個人資料" at bounding box center [121, 115] width 69 height 13
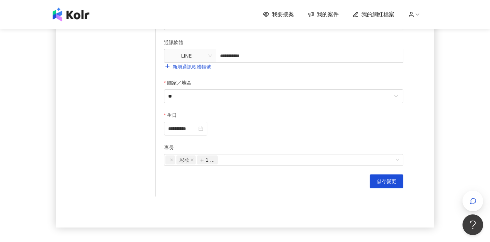
scroll to position [271, 0]
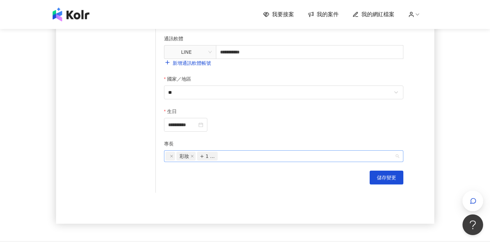
click at [267, 155] on div "彩妝 + 1 ..." at bounding box center [281, 156] width 230 height 10
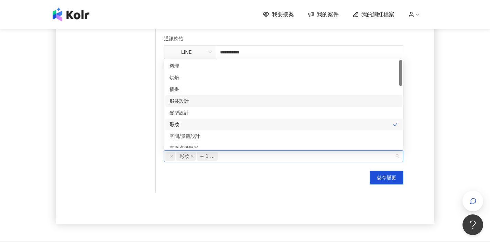
click at [242, 104] on div "服裝設計" at bounding box center [284, 101] width 229 height 8
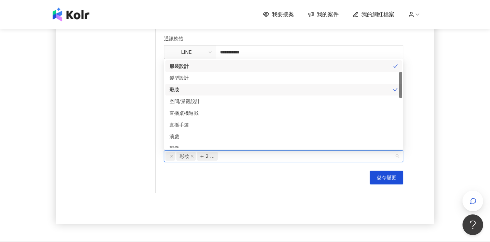
scroll to position [42, 0]
click at [230, 91] on div "空間/景觀設計" at bounding box center [284, 95] width 229 height 8
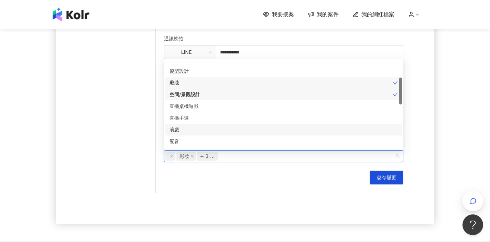
scroll to position [68, 0]
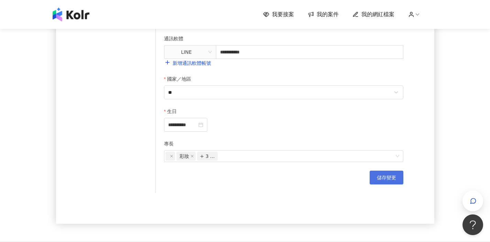
click at [380, 177] on span "儲存變更" at bounding box center [386, 177] width 19 height 6
click at [383, 176] on span "儲存變更" at bounding box center [386, 177] width 19 height 6
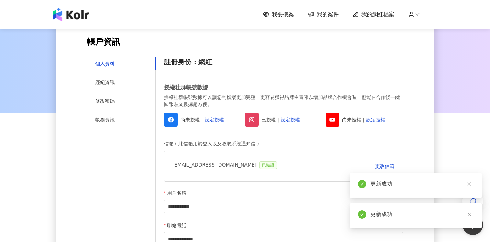
scroll to position [0, 0]
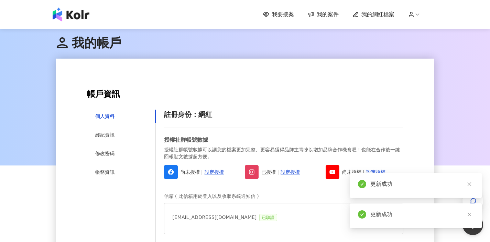
click at [281, 15] on span "我要接案" at bounding box center [283, 15] width 22 height 8
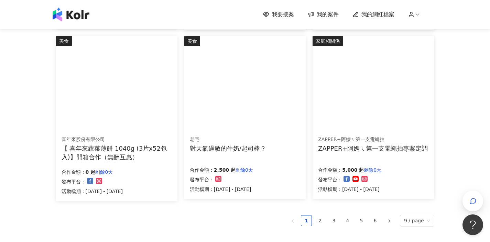
scroll to position [422, 0]
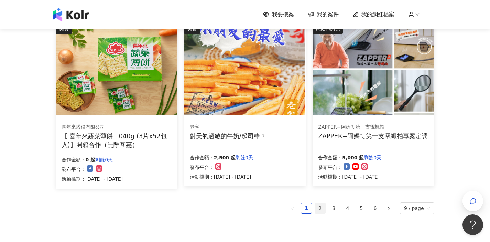
click at [322, 208] on link "2" at bounding box center [320, 208] width 10 height 10
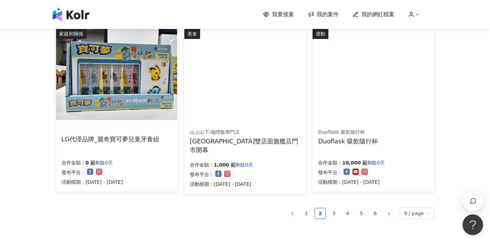
scroll to position [439, 0]
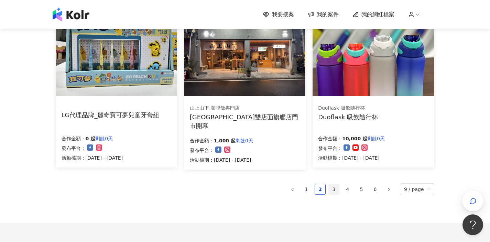
click at [333, 191] on link "3" at bounding box center [334, 189] width 10 height 10
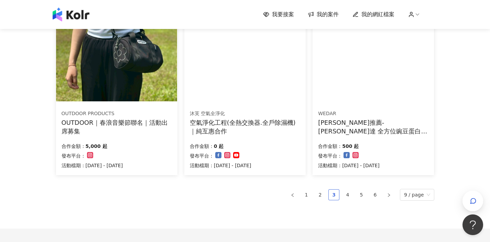
scroll to position [433, 0]
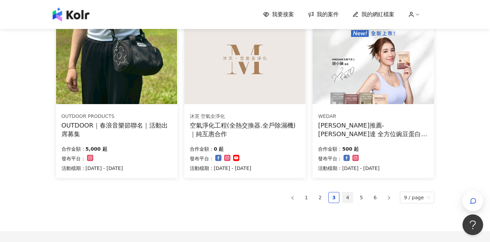
click at [349, 197] on link "4" at bounding box center [348, 197] width 10 height 10
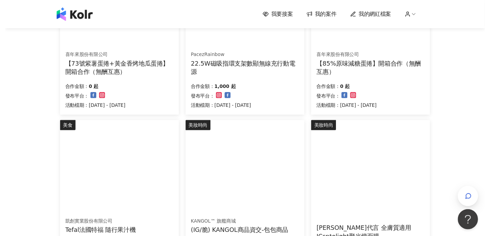
scroll to position [0, 0]
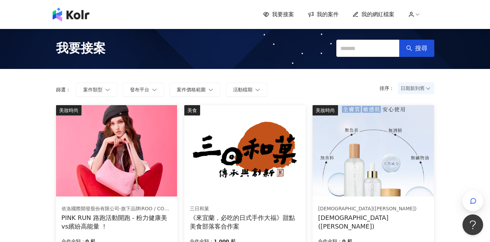
click at [381, 18] on span "我的網紅檔案" at bounding box center [378, 15] width 33 height 8
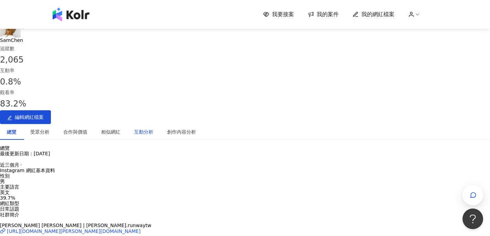
click at [153, 128] on div "互動分析" at bounding box center [143, 132] width 19 height 8
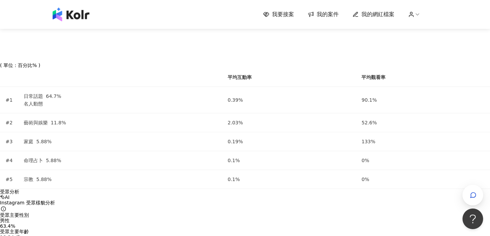
scroll to position [638, 0]
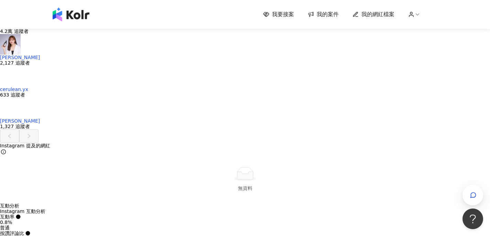
scroll to position [1472, 0]
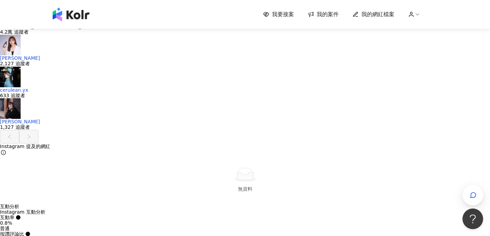
drag, startPoint x: 407, startPoint y: 71, endPoint x: 402, endPoint y: 71, distance: 4.5
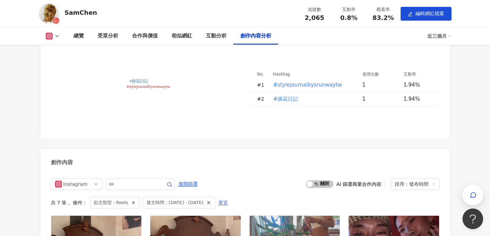
click at [228, 198] on span "重置" at bounding box center [224, 203] width 10 height 11
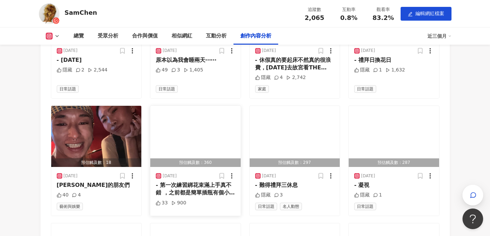
scroll to position [1958, 0]
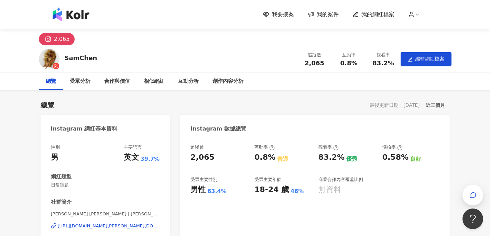
click at [314, 60] on span "2,065" at bounding box center [315, 63] width 20 height 7
click at [415, 64] on button "編輯網紅檔案" at bounding box center [426, 59] width 51 height 14
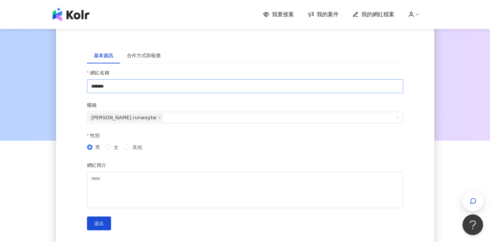
scroll to position [24, 0]
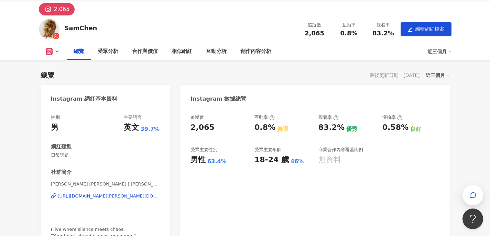
scroll to position [54, 0]
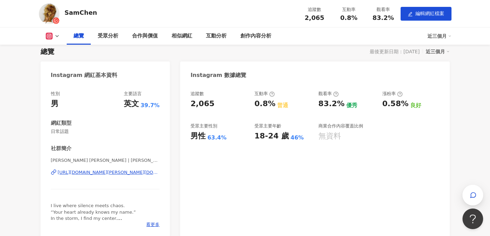
click at [139, 99] on div "英文" at bounding box center [131, 104] width 15 height 11
click at [139, 104] on div "英文" at bounding box center [131, 104] width 15 height 11
click at [159, 108] on span "39.7%" at bounding box center [150, 106] width 19 height 8
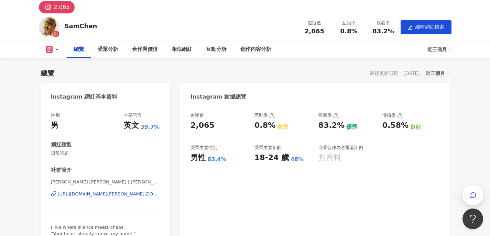
scroll to position [29, 0]
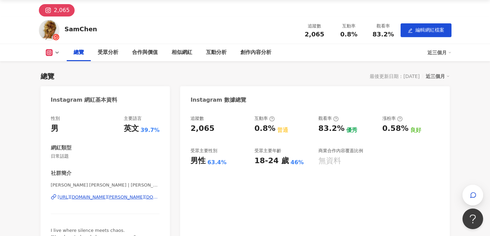
click at [437, 77] on div "近三個月" at bounding box center [438, 76] width 24 height 9
click at [442, 87] on link "近六個月" at bounding box center [441, 91] width 19 height 8
click at [441, 79] on div "近六個月" at bounding box center [438, 76] width 24 height 9
click at [439, 90] on link "近六個月" at bounding box center [441, 91] width 19 height 8
click at [247, 29] on div "SamChen 追蹤數 2,065 互動率 1.19% 觀看率 83.2% 編輯網紅檔案" at bounding box center [245, 30] width 441 height 27
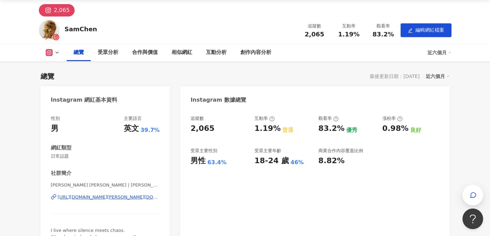
click at [136, 77] on div "總覽 最後更新日期：[DATE] 近六個月" at bounding box center [246, 77] width 410 height 10
